Goal: Find contact information: Find contact information

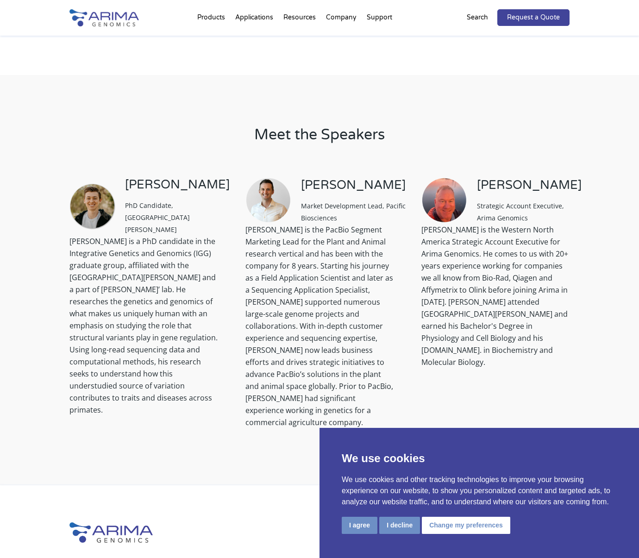
scroll to position [763, 0]
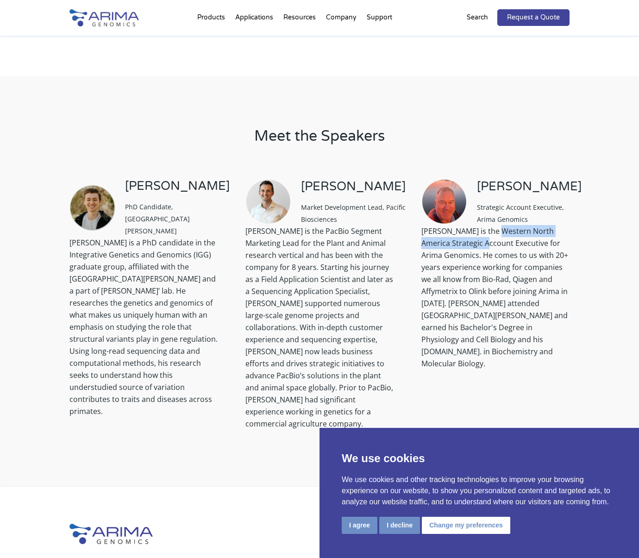
drag, startPoint x: 496, startPoint y: 229, endPoint x: 487, endPoint y: 244, distance: 17.1
click at [487, 244] on div "[PERSON_NAME] is the Western North America Strategic Account Executive for Arim…" at bounding box center [495, 297] width 148 height 144
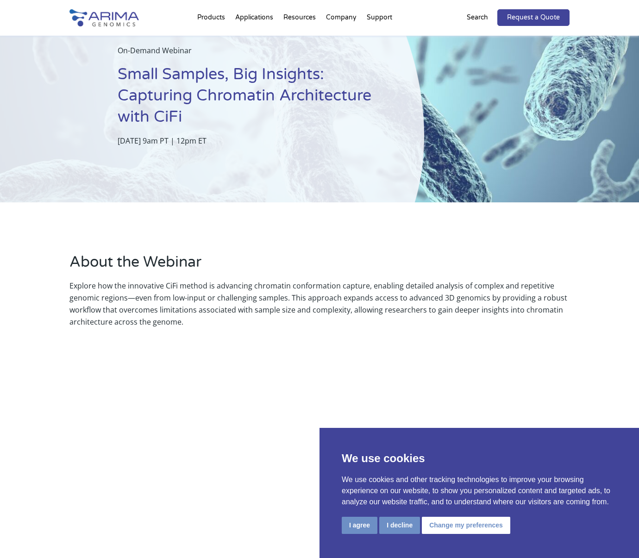
scroll to position [0, 0]
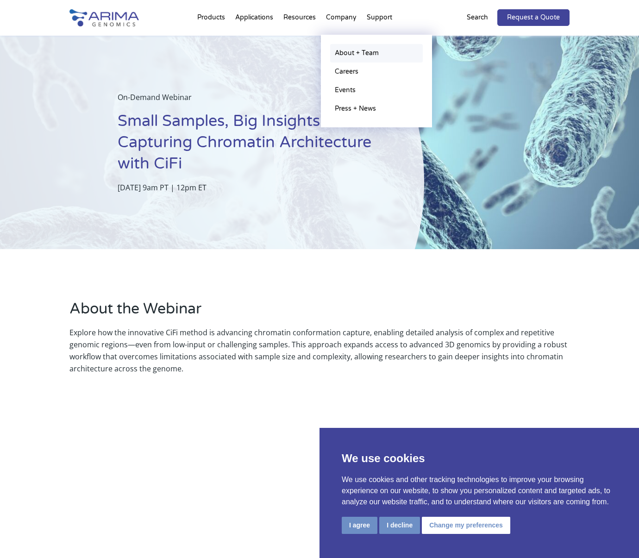
click at [358, 50] on link "About + Team" at bounding box center [376, 53] width 93 height 19
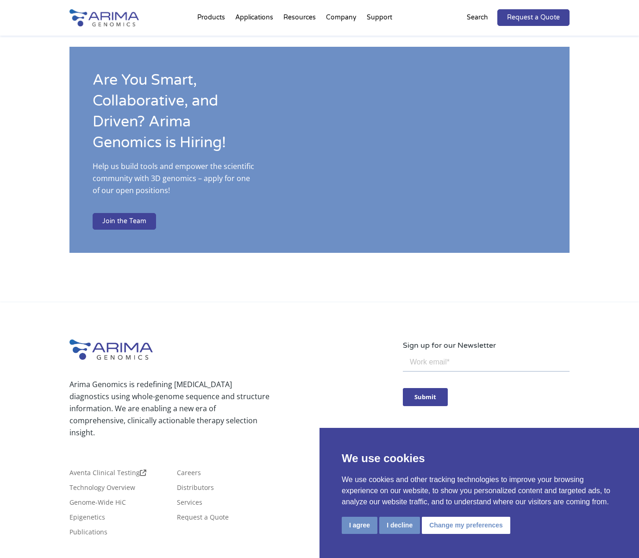
scroll to position [1482, 0]
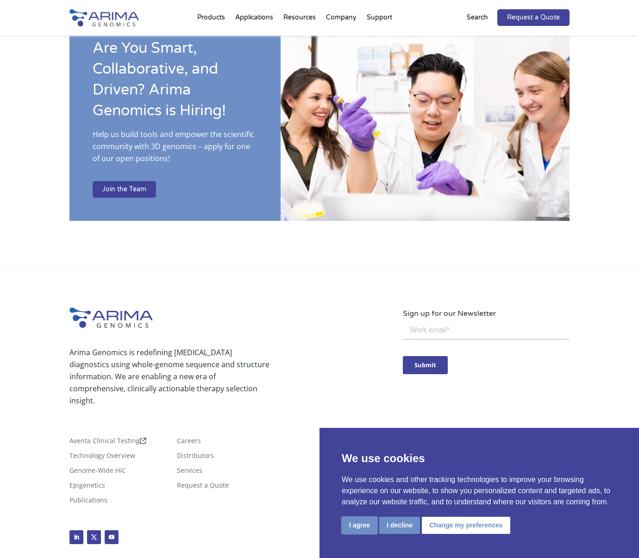
click at [357, 525] on button "I agree" at bounding box center [360, 525] width 36 height 17
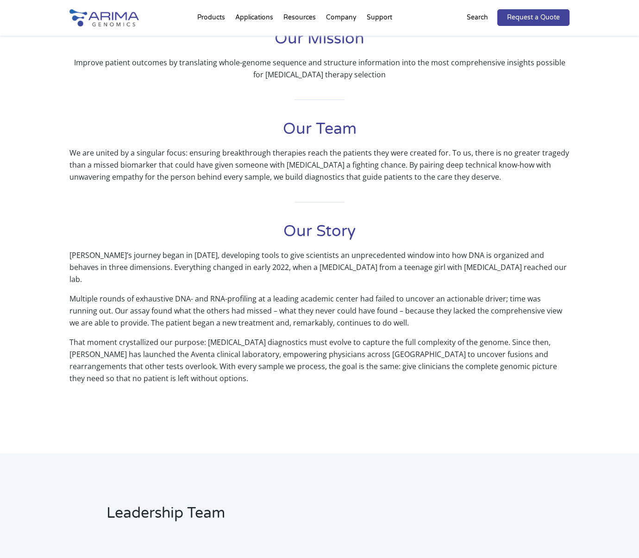
scroll to position [0, 0]
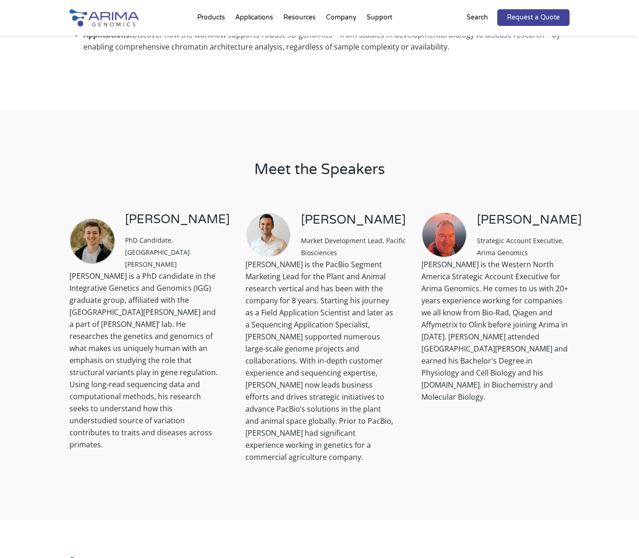
scroll to position [719, 0]
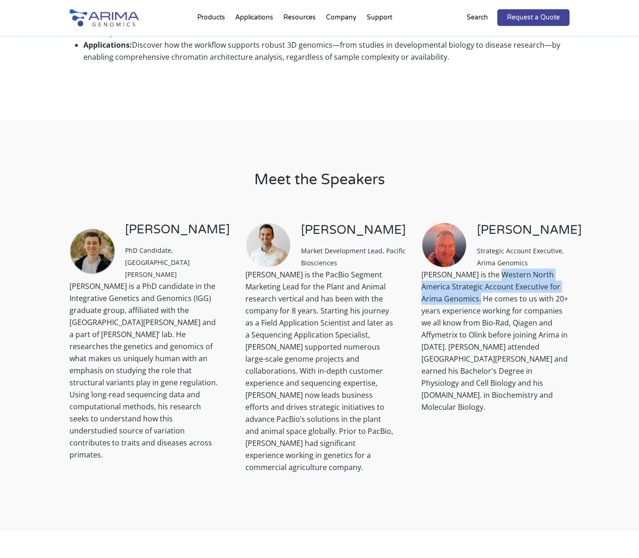
drag, startPoint x: 496, startPoint y: 276, endPoint x: 480, endPoint y: 298, distance: 27.9
click at [480, 298] on div "[PERSON_NAME] is the Western North America Strategic Account Executive for Arim…" at bounding box center [495, 341] width 148 height 144
copy div "Western North America Strategic Account Executive for Arima Genomics."
